Goal: Information Seeking & Learning: Learn about a topic

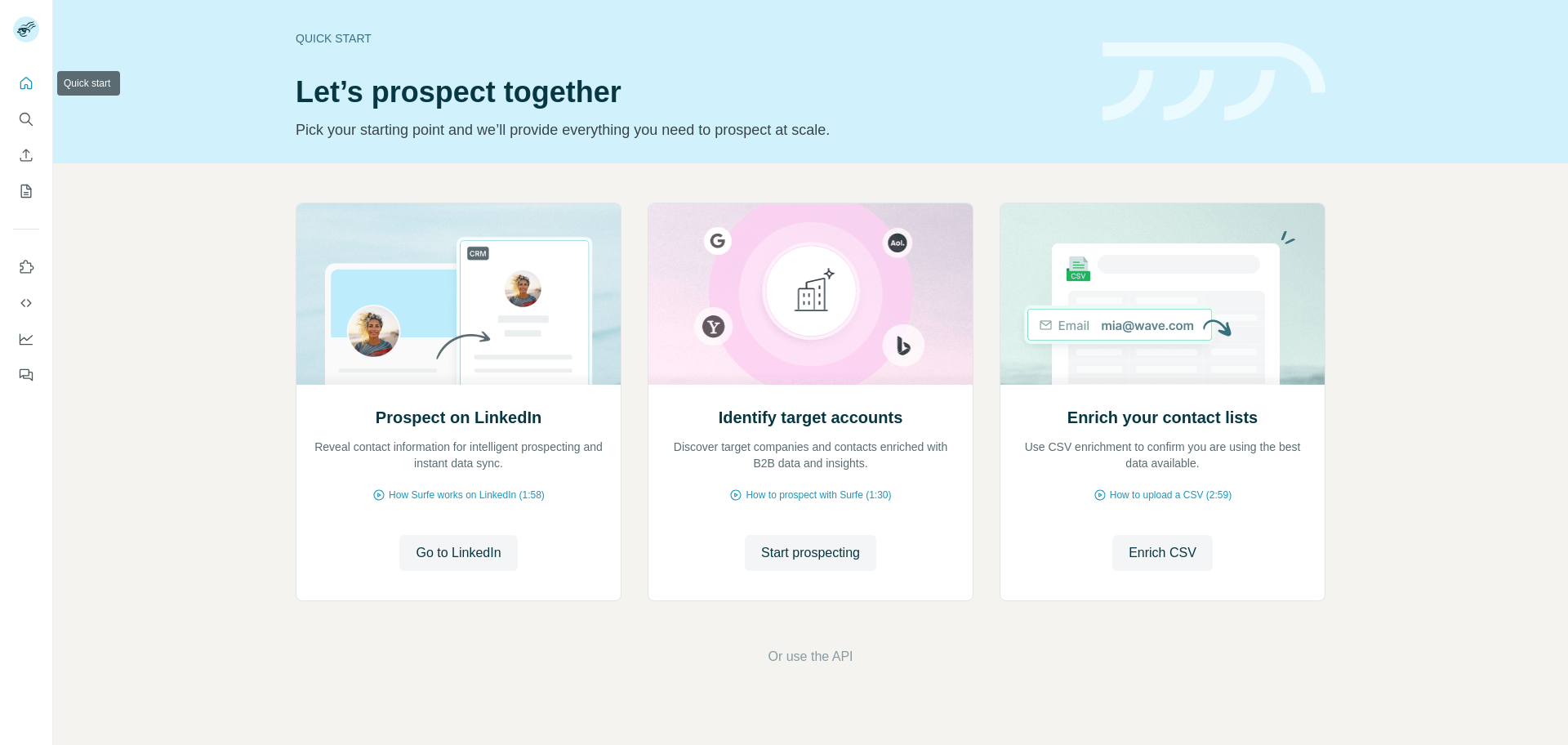
click at [26, 88] on icon "Quick start" at bounding box center [26, 83] width 16 height 16
click at [30, 120] on icon "Search" at bounding box center [26, 119] width 16 height 16
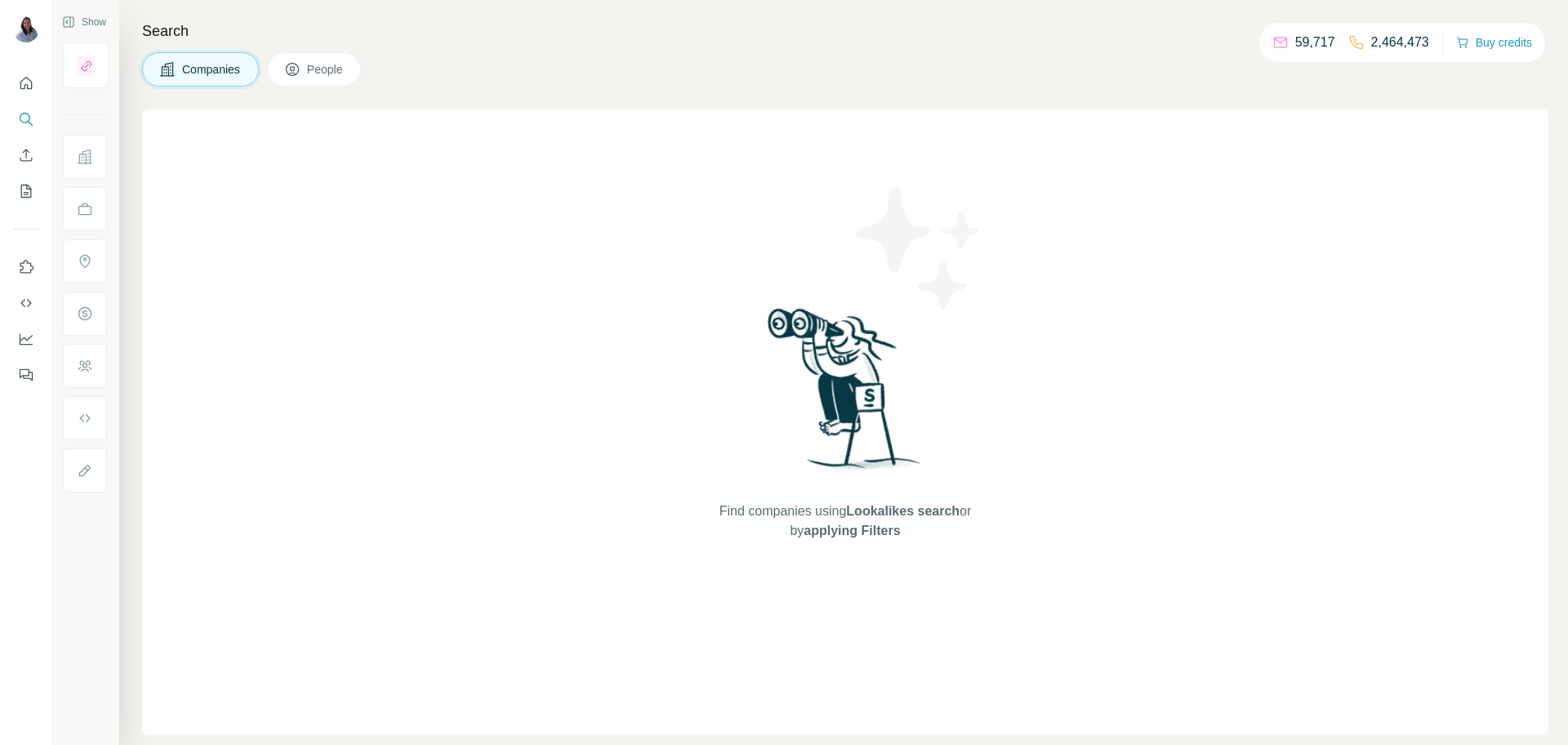
drag, startPoint x: 470, startPoint y: 84, endPoint x: 331, endPoint y: 83, distance: 139.0
click at [464, 80] on div "Search Companies People Find companies using Lookalikes search or by applying F…" at bounding box center [843, 372] width 1449 height 745
click at [328, 82] on button "People" at bounding box center [314, 70] width 95 height 34
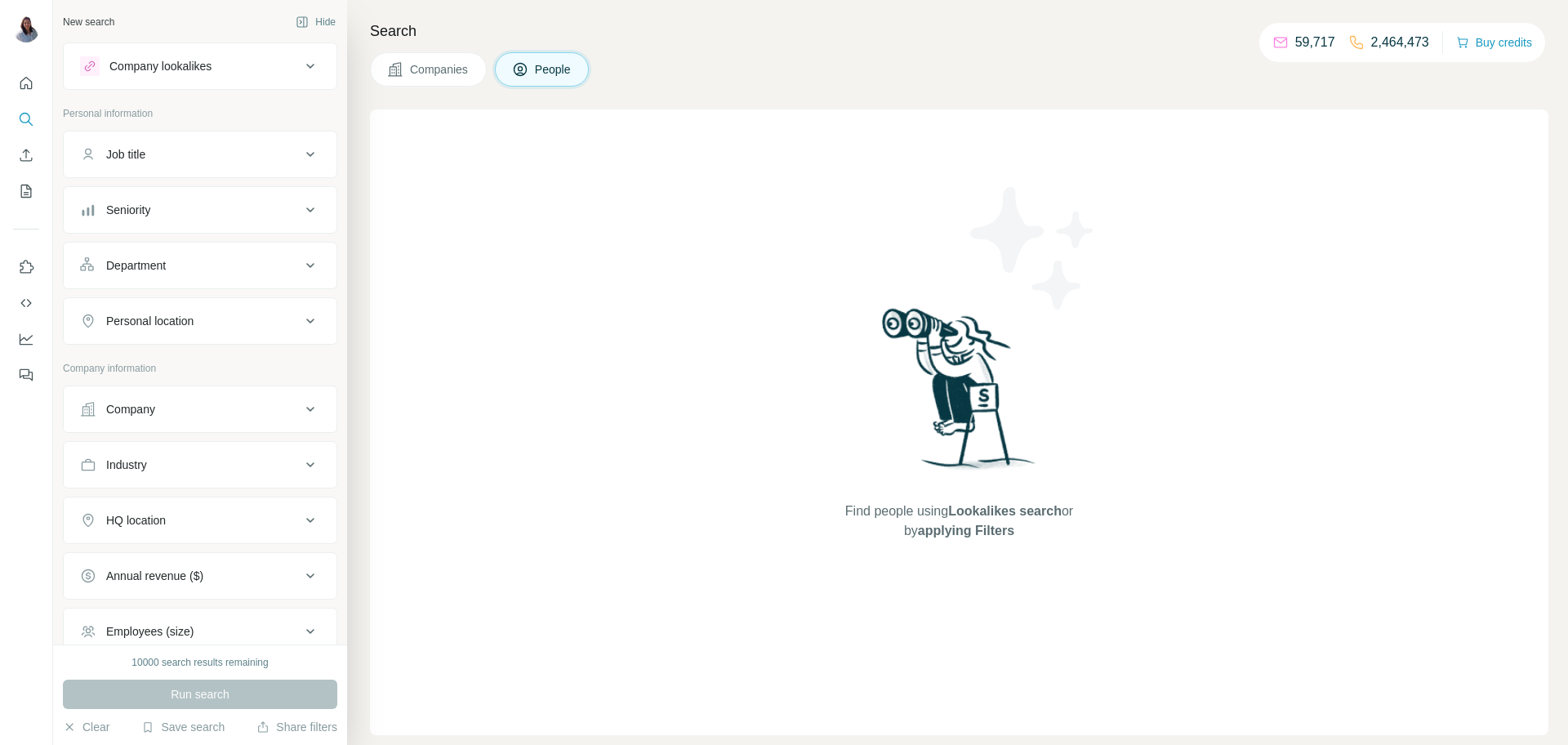
click at [260, 319] on div "Personal location" at bounding box center [191, 321] width 221 height 16
drag, startPoint x: 426, startPoint y: 59, endPoint x: 408, endPoint y: 62, distance: 18.2
click at [421, 60] on button "Companies" at bounding box center [427, 70] width 117 height 34
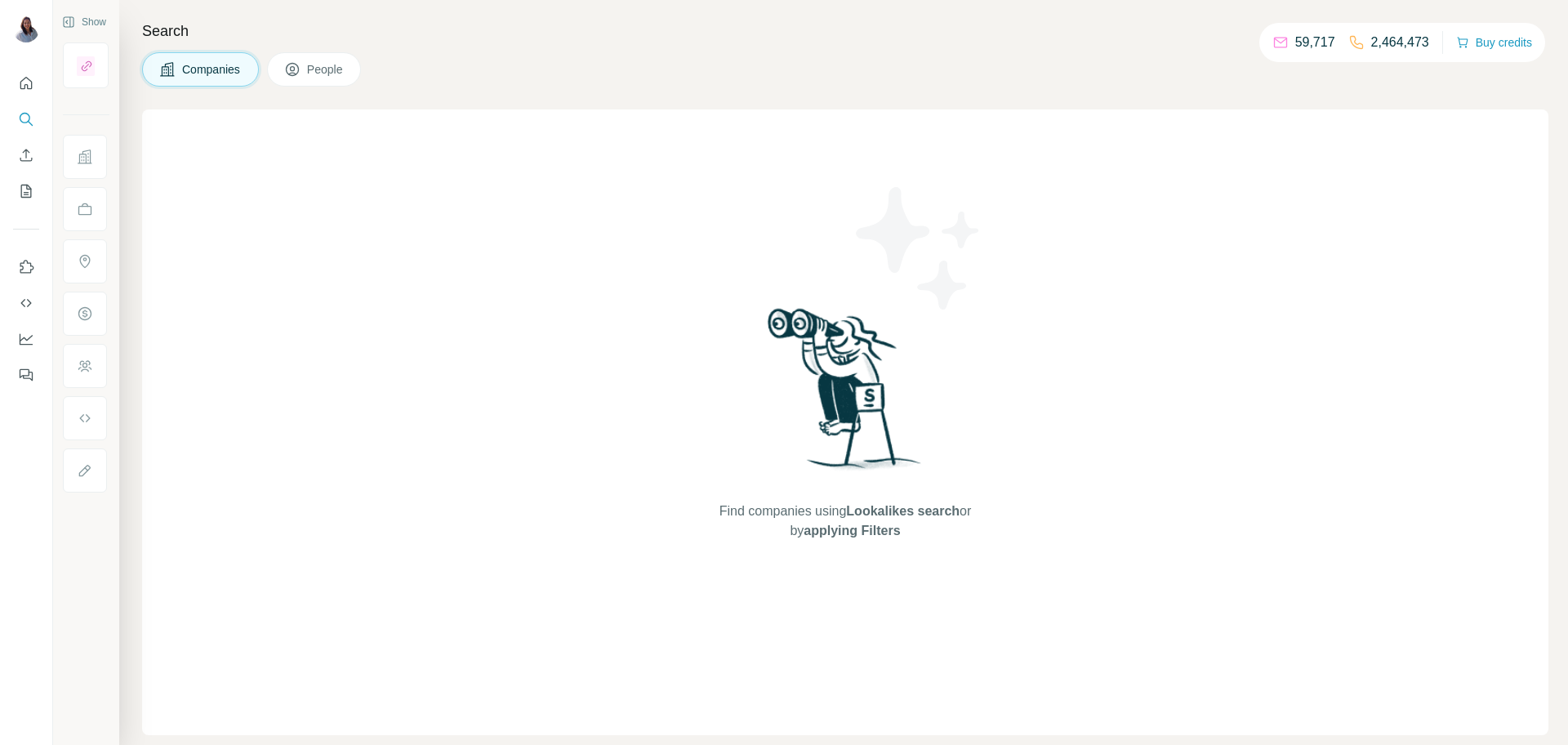
click at [324, 78] on button "People" at bounding box center [314, 70] width 95 height 34
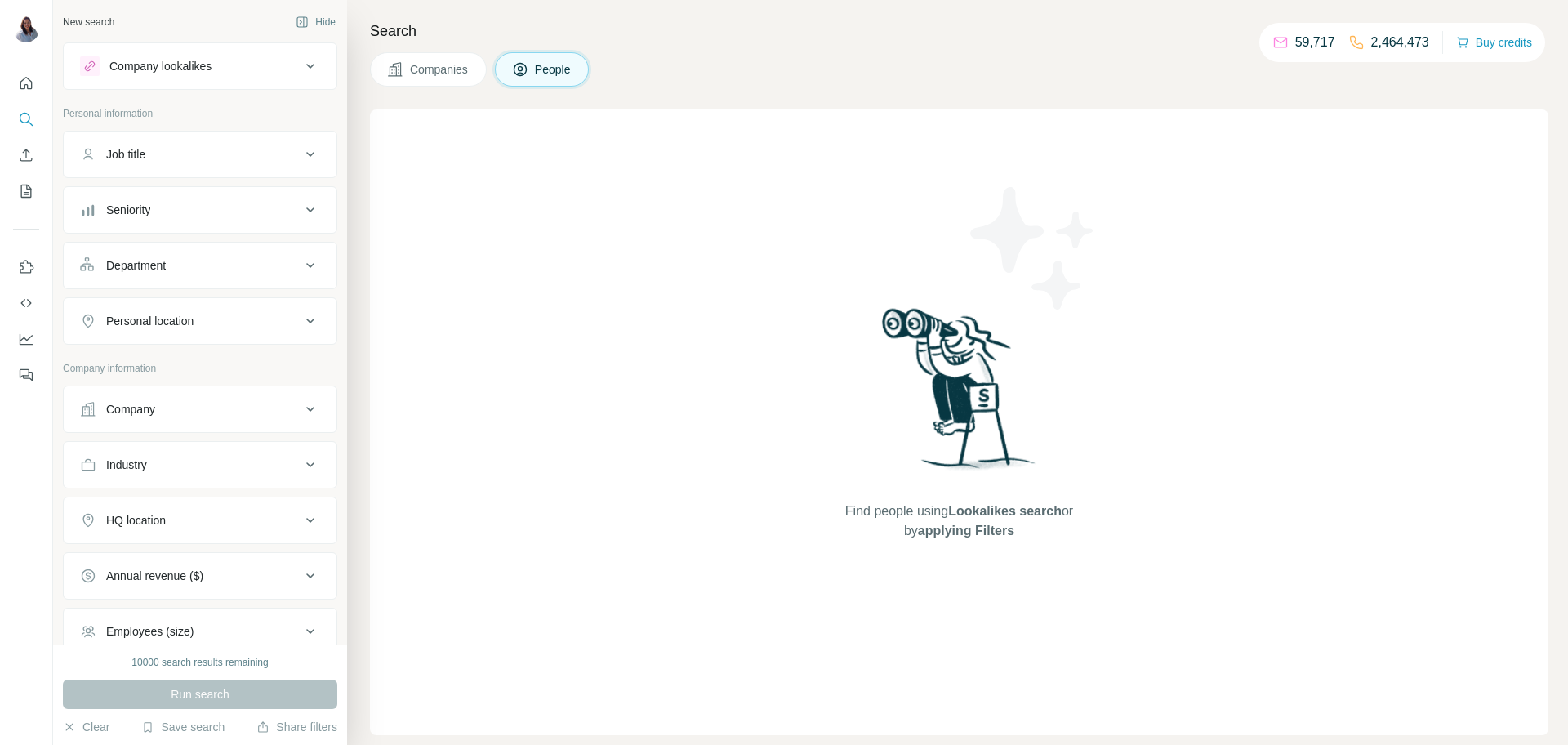
click at [286, 61] on div "Company lookalikes" at bounding box center [191, 66] width 221 height 20
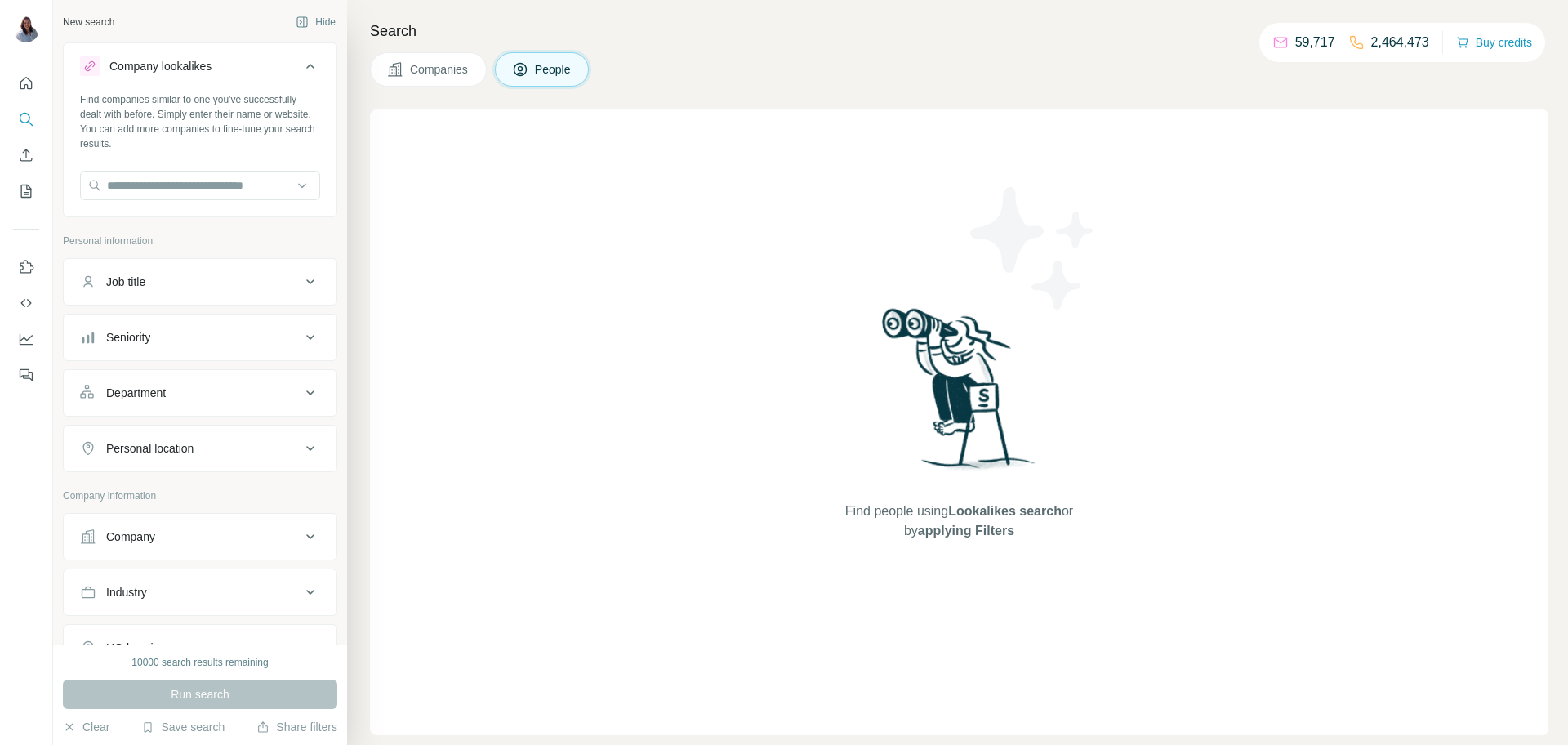
click at [296, 71] on div "Company lookalikes" at bounding box center [191, 66] width 221 height 20
